Goal: Task Accomplishment & Management: Use online tool/utility

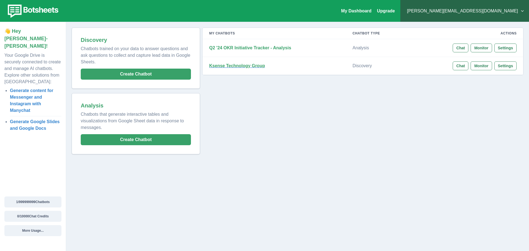
click at [244, 66] on strong "Ksense Technology Group" at bounding box center [237, 65] width 56 height 5
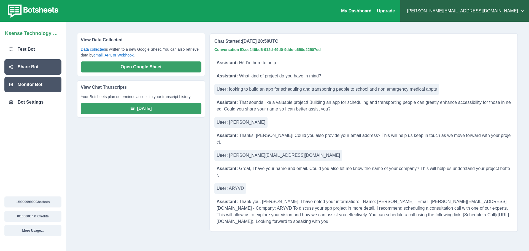
click at [30, 66] on p "Share Bot" at bounding box center [28, 67] width 21 height 7
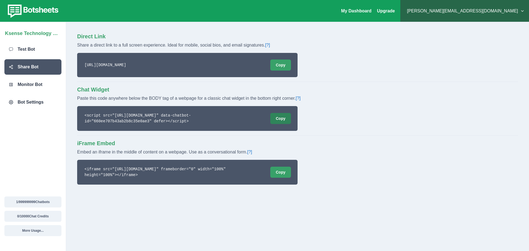
click at [282, 120] on button "Copy" at bounding box center [280, 118] width 21 height 11
click at [277, 174] on button "Copy" at bounding box center [280, 172] width 21 height 11
click at [356, 117] on div "Chat Widget Paste this code anywhere below the BODY tag of a webpage for a clas…" at bounding box center [297, 108] width 441 height 45
click at [374, 129] on div "Chat Widget Paste this code anywhere below the BODY tag of a webpage for a clas…" at bounding box center [297, 108] width 441 height 45
click at [449, 127] on div "Chat Widget Paste this code anywhere below the BODY tag of a webpage for a clas…" at bounding box center [297, 108] width 441 height 45
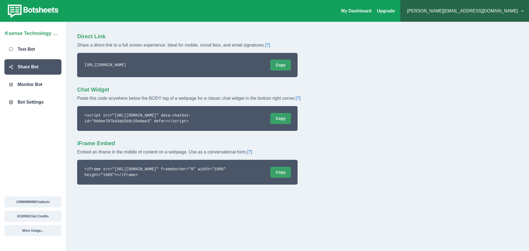
click at [342, 201] on div "Direct Link Share a direct link to a full screen experience. Ideal for mobile, …" at bounding box center [297, 136] width 463 height 229
click at [413, 17] on div "My Dashboard Upgrade david@ksensetech.com Plans & Pricing My Billing Help & Sup…" at bounding box center [264, 11] width 529 height 22
click at [371, 13] on link "My Dashboard" at bounding box center [356, 11] width 30 height 5
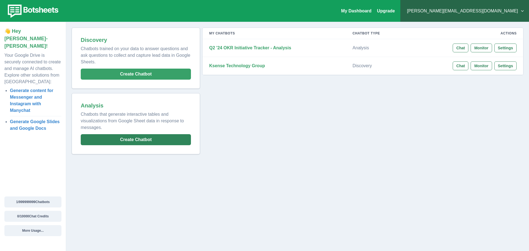
click at [133, 143] on button "Create Chatbot" at bounding box center [136, 139] width 110 height 11
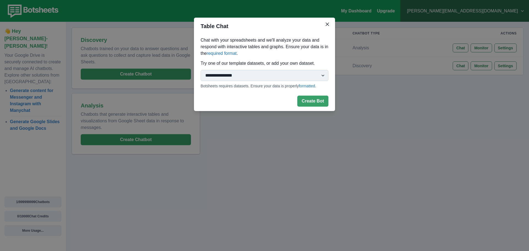
click at [250, 79] on select "**********" at bounding box center [264, 75] width 128 height 11
select select "**********"
click at [200, 70] on select "**********" at bounding box center [264, 75] width 128 height 11
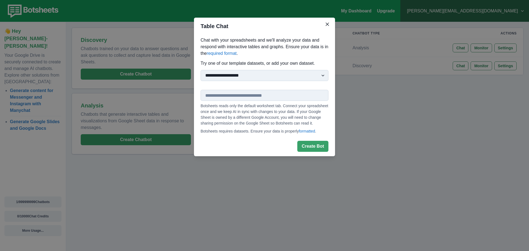
click at [239, 97] on input "text" at bounding box center [264, 95] width 128 height 11
click at [306, 132] on link "formatted" at bounding box center [307, 131] width 16 height 4
click at [327, 26] on button "Close" at bounding box center [327, 24] width 9 height 9
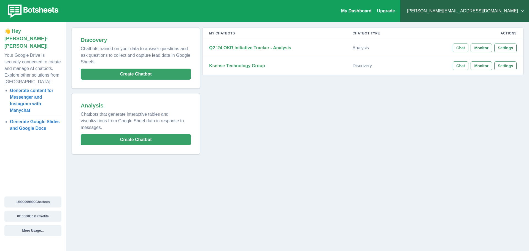
click at [306, 156] on div "Discovery Chatbots trained on your data to answer questions and ask questions t…" at bounding box center [297, 91] width 463 height 138
click at [278, 148] on div "My Chatbots Chatbot Type Actions Q2 '24 OKR Initiative Tracker - Analysis Analy…" at bounding box center [361, 91] width 323 height 127
click at [68, 131] on div "Discovery Chatbots trained on your data to answer questions and ask questions t…" at bounding box center [297, 91] width 463 height 138
click at [69, 128] on div "Discovery Chatbots trained on your data to answer questions and ask questions t…" at bounding box center [297, 91] width 463 height 138
drag, startPoint x: 335, startPoint y: 83, endPoint x: 340, endPoint y: 84, distance: 5.7
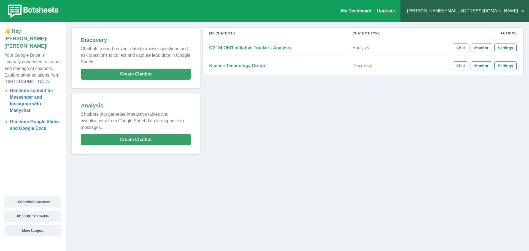
click at [335, 83] on div "My Chatbots Chatbot Type Actions Q2 '24 OKR Initiative Tracker - Analysis Analy…" at bounding box center [361, 91] width 323 height 127
click at [257, 137] on div "My Chatbots Chatbot Type Actions Q2 '24 OKR Initiative Tracker - Analysis Analy…" at bounding box center [361, 91] width 323 height 127
